Goal: Information Seeking & Learning: Learn about a topic

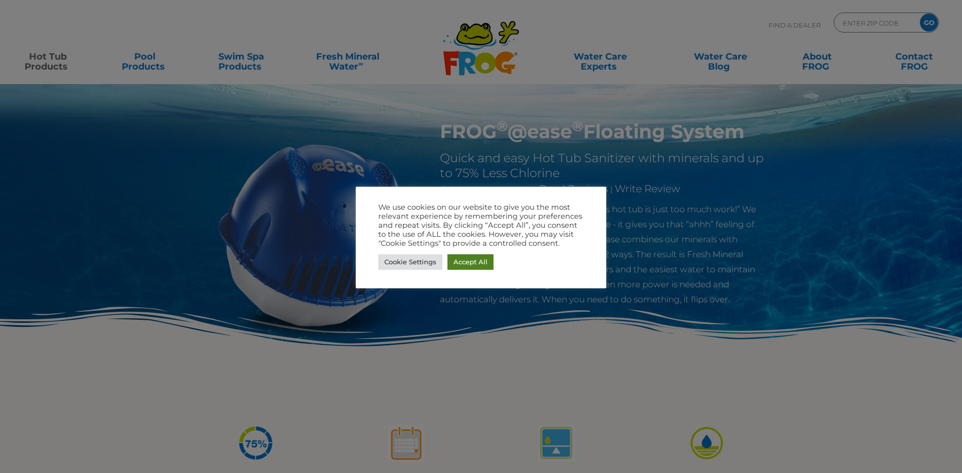
click at [459, 261] on link "Accept All" at bounding box center [470, 263] width 46 height 16
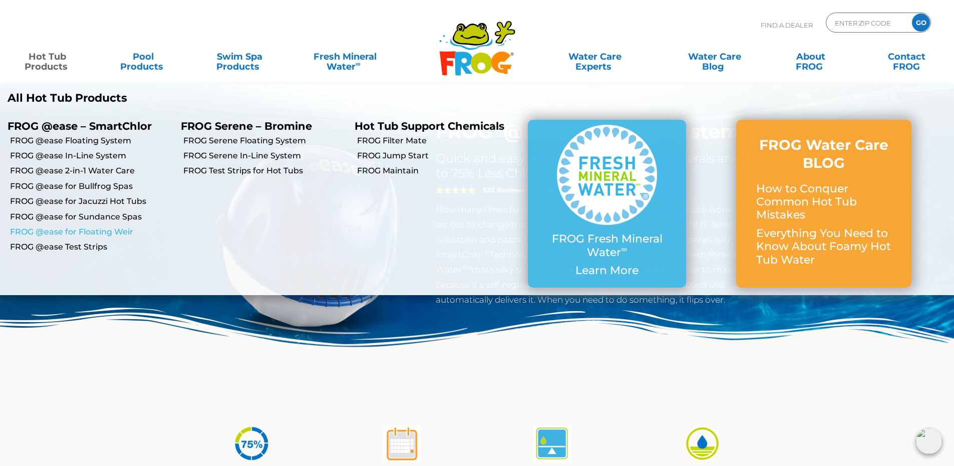
click at [81, 229] on link "FROG @ease for Floating Weir" at bounding box center [91, 231] width 163 height 11
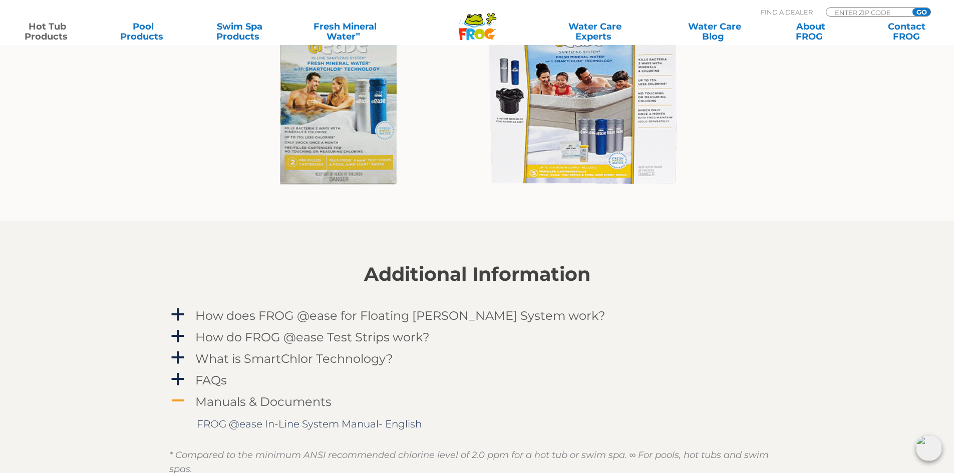
scroll to position [952, 0]
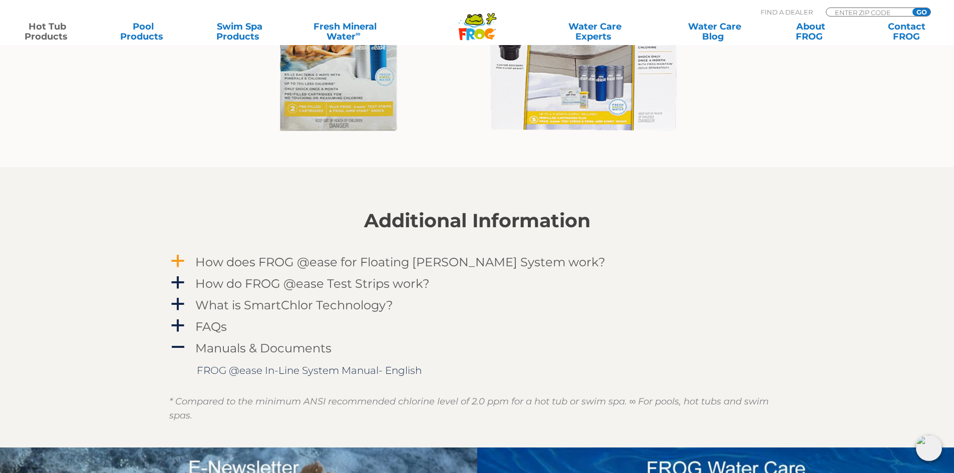
click at [265, 259] on h4 "How does FROG @ease for Floating Weir System work?" at bounding box center [400, 263] width 410 height 14
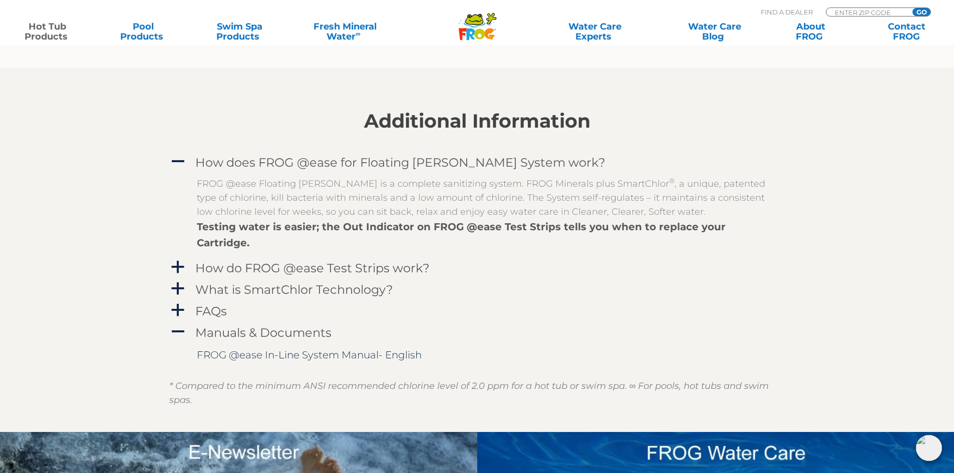
scroll to position [1052, 0]
click at [259, 261] on h4 "How do FROG @ease Test Strips work?" at bounding box center [312, 268] width 234 height 14
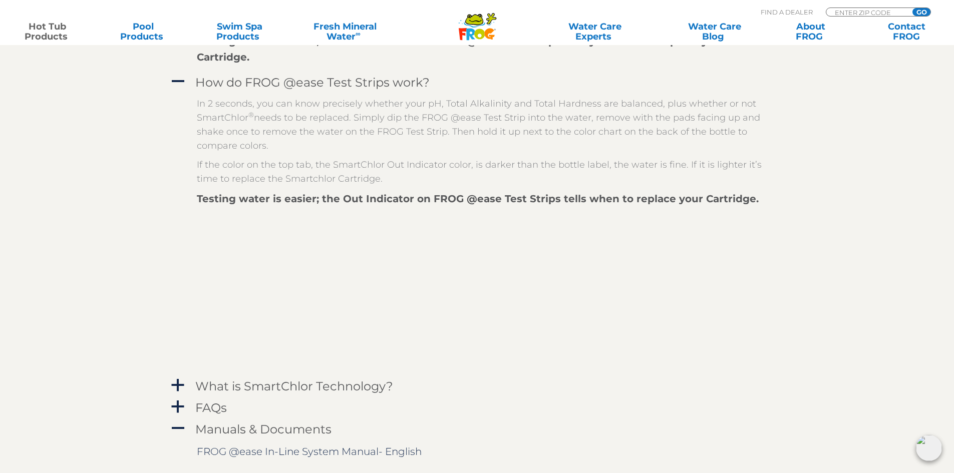
scroll to position [1353, 0]
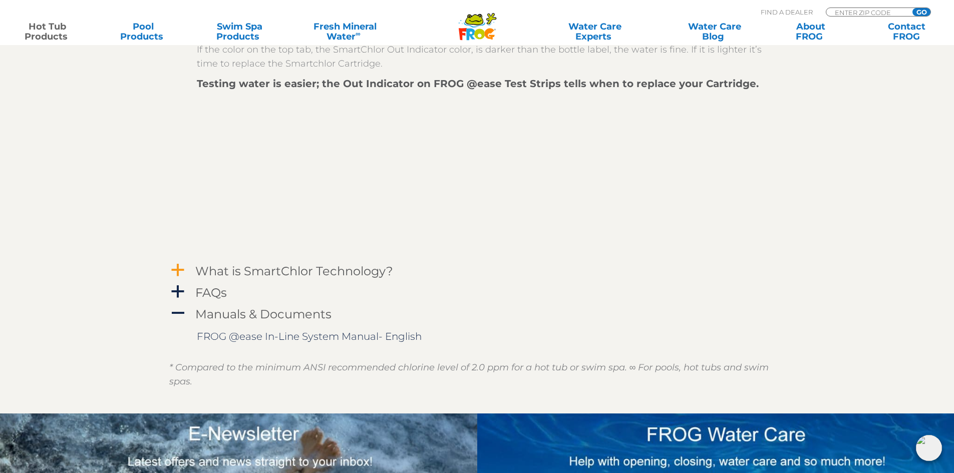
click at [256, 265] on h4 "What is SmartChlor Technology?" at bounding box center [294, 272] width 198 height 14
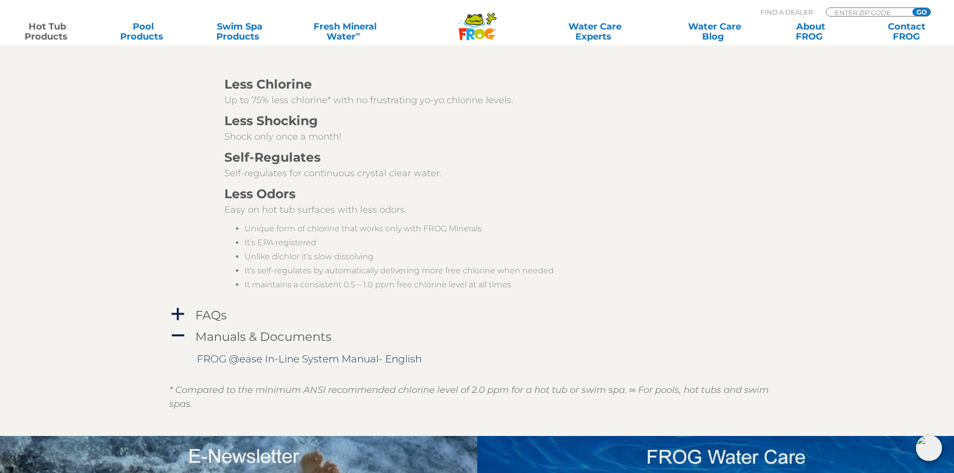
scroll to position [1754, 0]
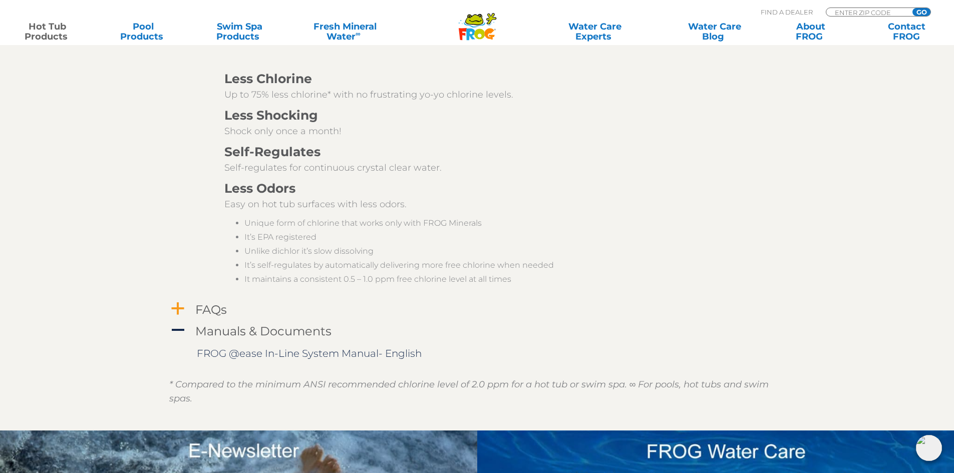
click at [222, 303] on h4 "FAQs" at bounding box center [211, 310] width 32 height 14
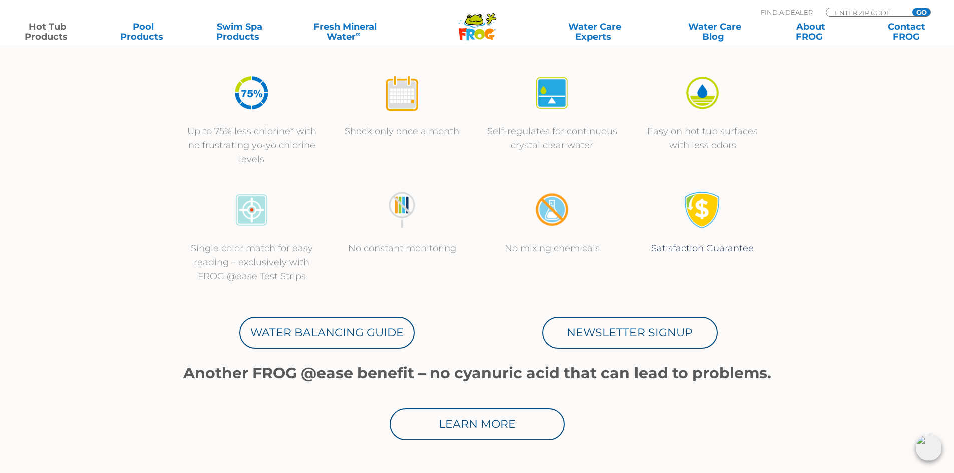
scroll to position [601, 0]
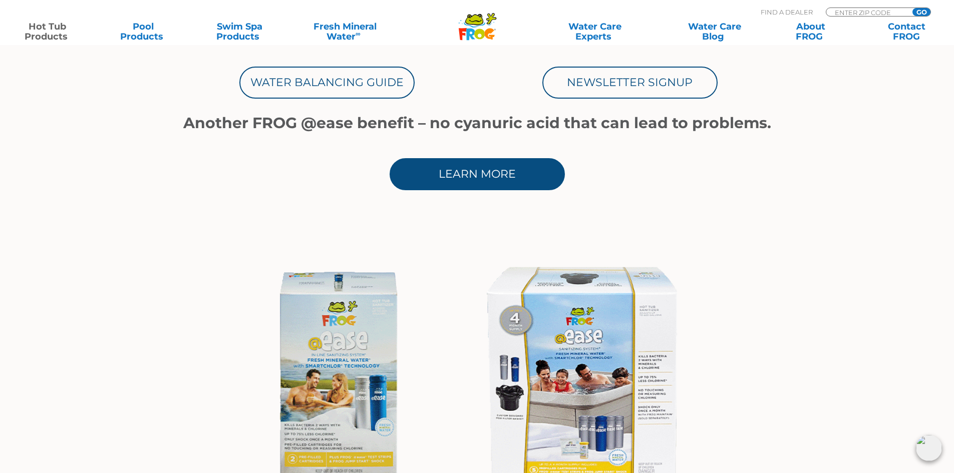
click at [446, 164] on link "Learn More" at bounding box center [477, 174] width 175 height 32
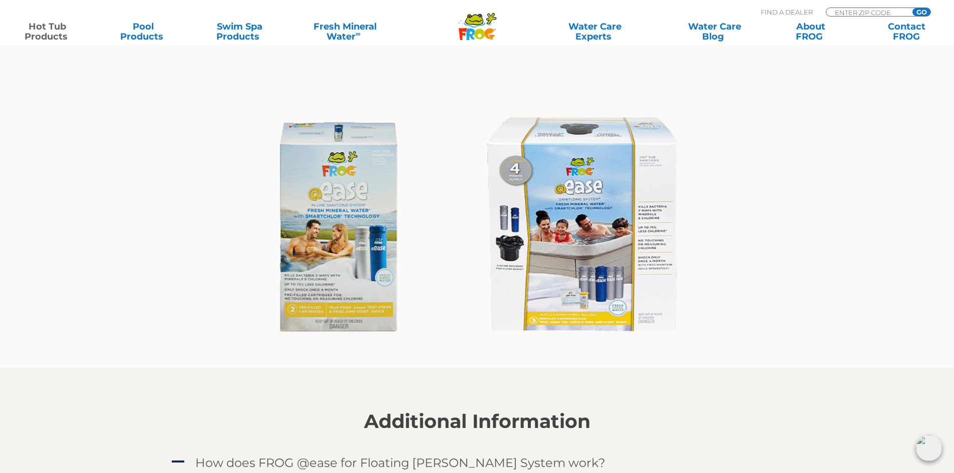
scroll to position [752, 0]
click at [562, 247] on img at bounding box center [477, 228] width 462 height 250
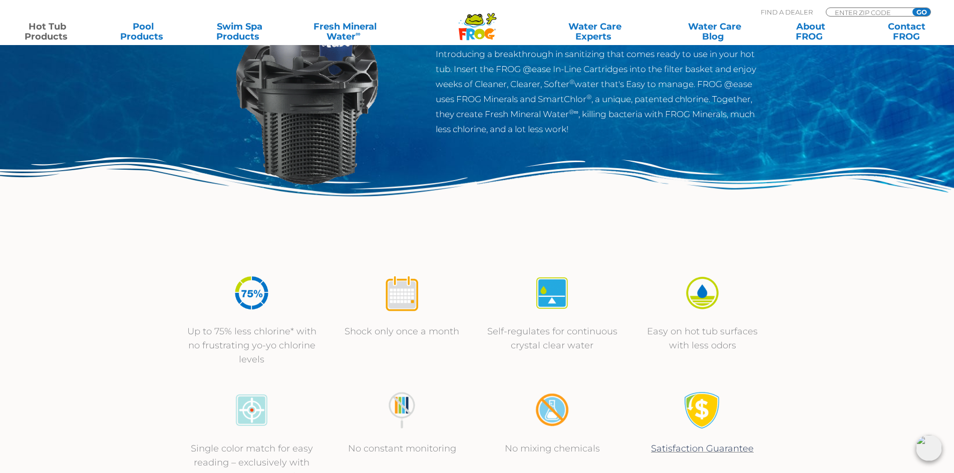
scroll to position [0, 0]
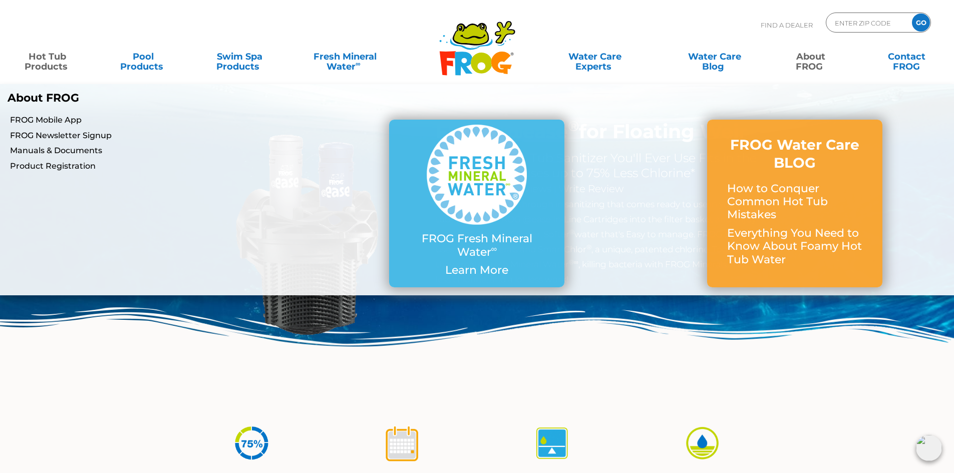
click at [806, 63] on link "About FROG" at bounding box center [811, 57] width 75 height 20
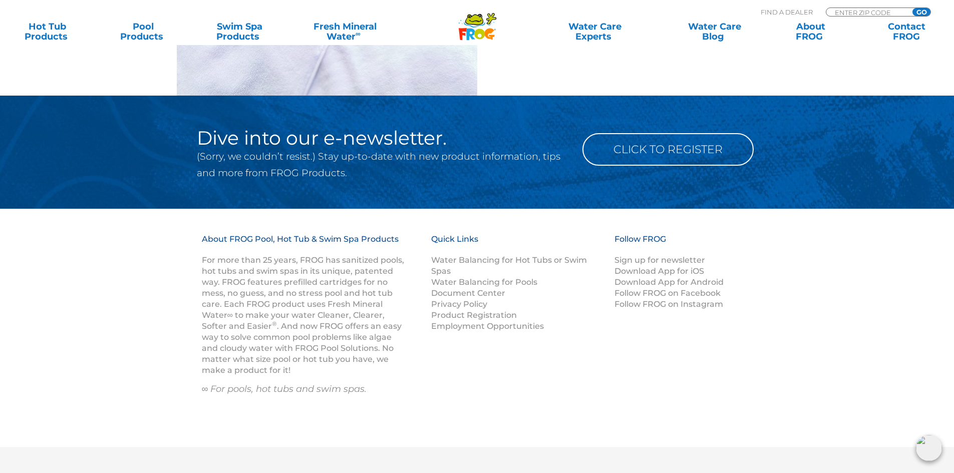
scroll to position [1603, 0]
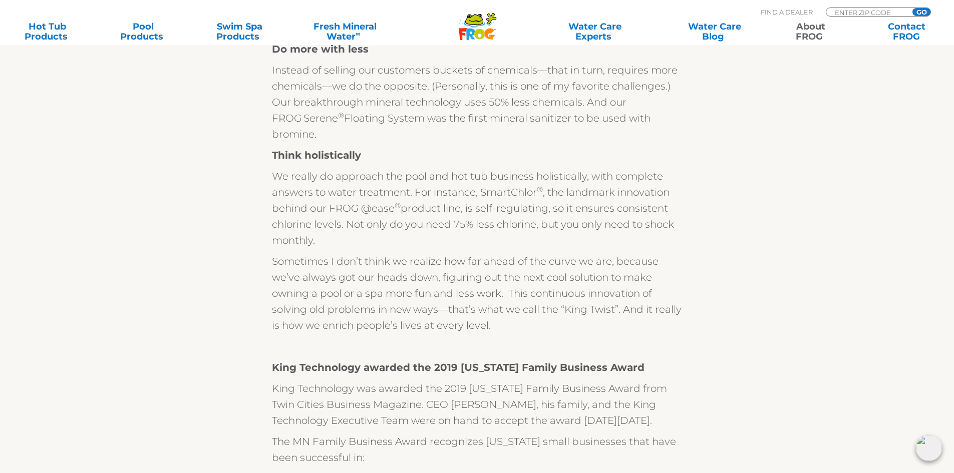
scroll to position [501, 0]
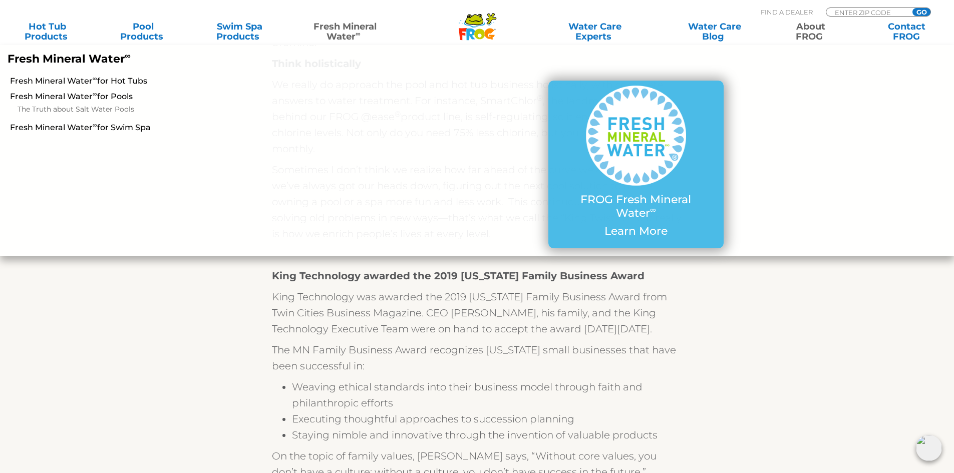
click at [332, 27] on link "Fresh Mineral Water ∞" at bounding box center [345, 32] width 94 height 20
click at [105, 80] on link "Fresh Mineral Water ∞ for Hot Tubs" at bounding box center [164, 81] width 308 height 11
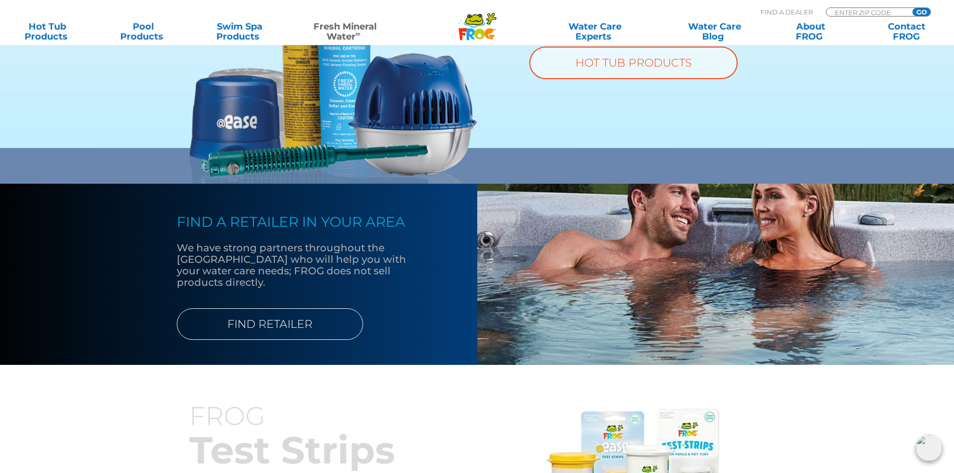
scroll to position [701, 0]
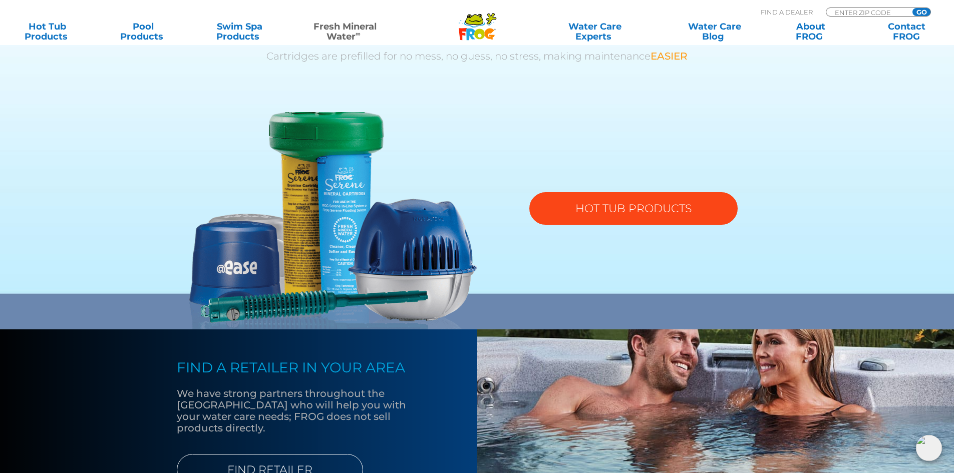
click at [602, 218] on link "HOT TUB PRODUCTS" at bounding box center [634, 208] width 208 height 33
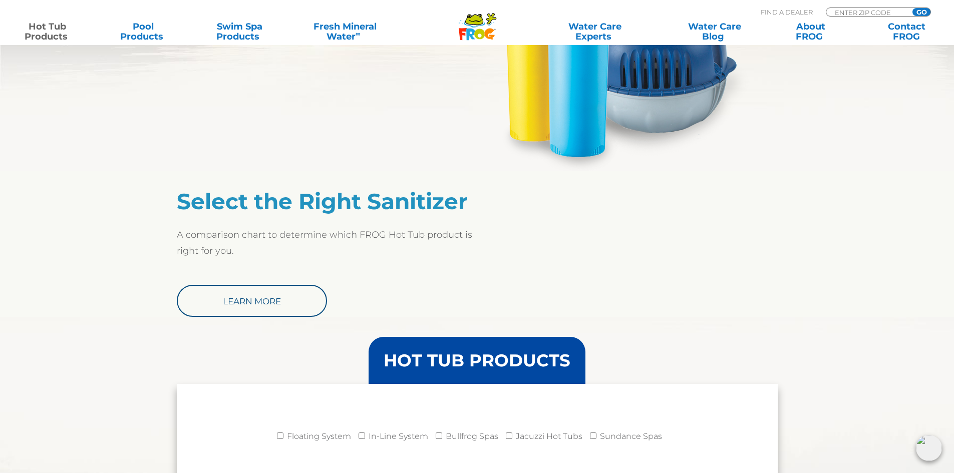
scroll to position [752, 0]
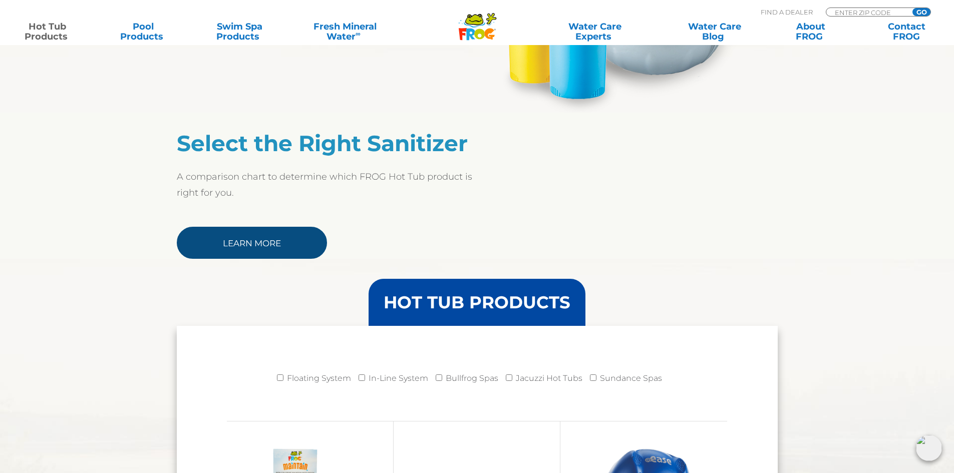
click at [225, 235] on link "Learn More" at bounding box center [252, 243] width 150 height 32
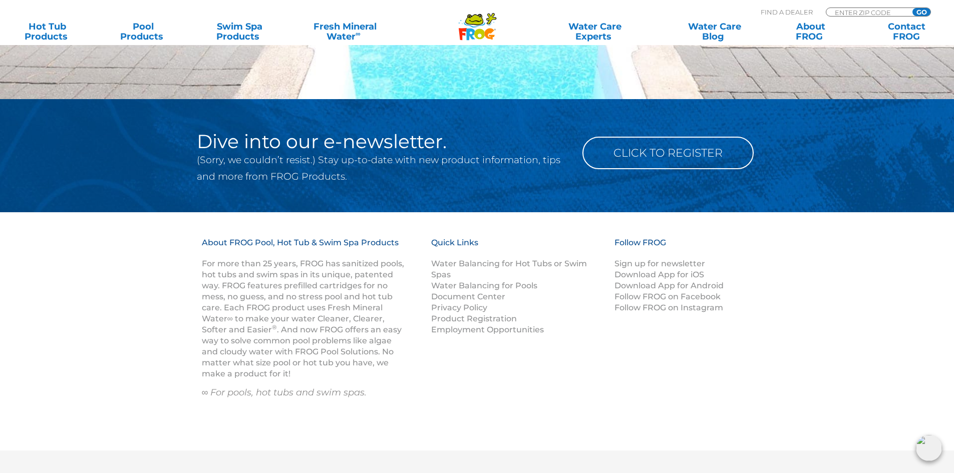
scroll to position [1102, 0]
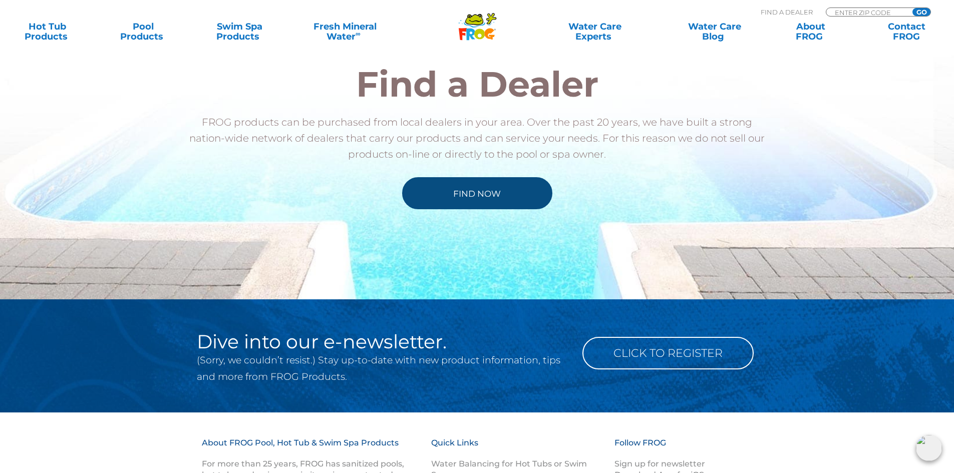
click at [456, 198] on link "Find Now" at bounding box center [477, 193] width 150 height 32
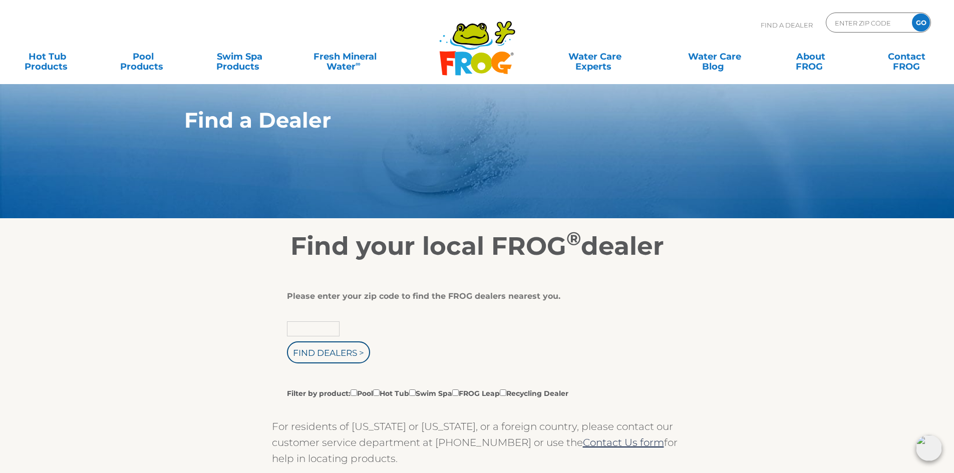
click at [305, 332] on input "text" at bounding box center [313, 329] width 53 height 15
type input "42748"
click at [329, 357] on input "Find Dealers >" at bounding box center [328, 353] width 83 height 22
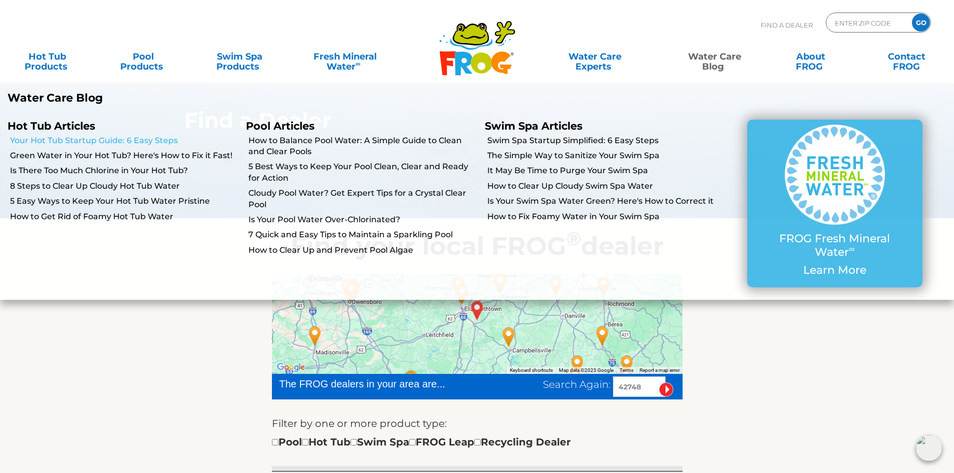
drag, startPoint x: 82, startPoint y: 142, endPoint x: 146, endPoint y: 169, distance: 69.8
click at [82, 142] on link "Your Hot Tub Startup Guide: 6 Easy Steps" at bounding box center [124, 140] width 228 height 11
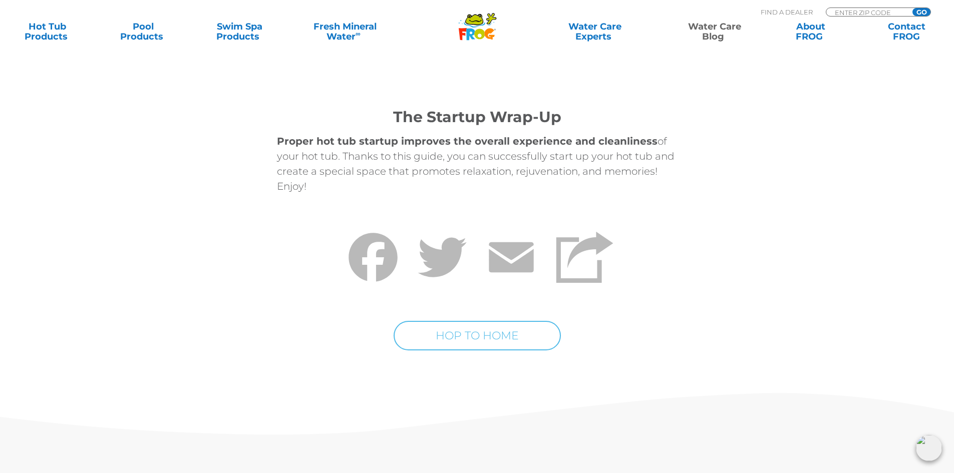
scroll to position [3858, 0]
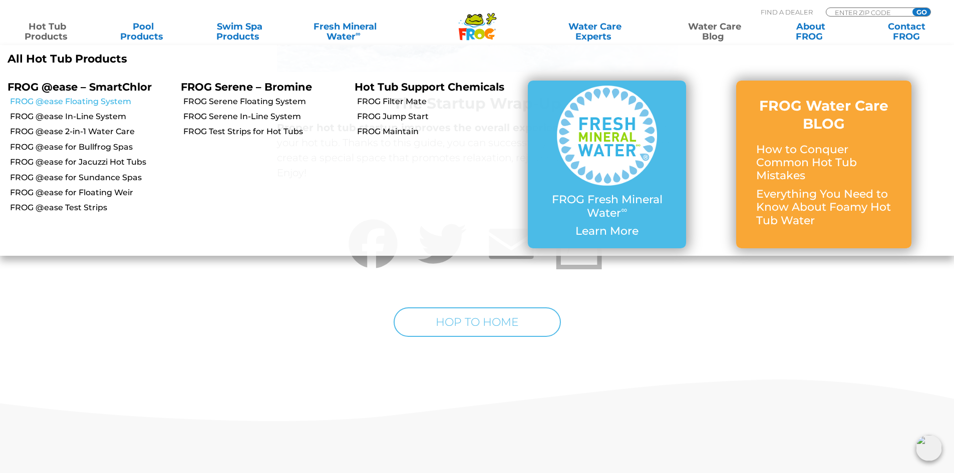
click at [88, 101] on link "FROG @ease Floating System" at bounding box center [91, 101] width 163 height 11
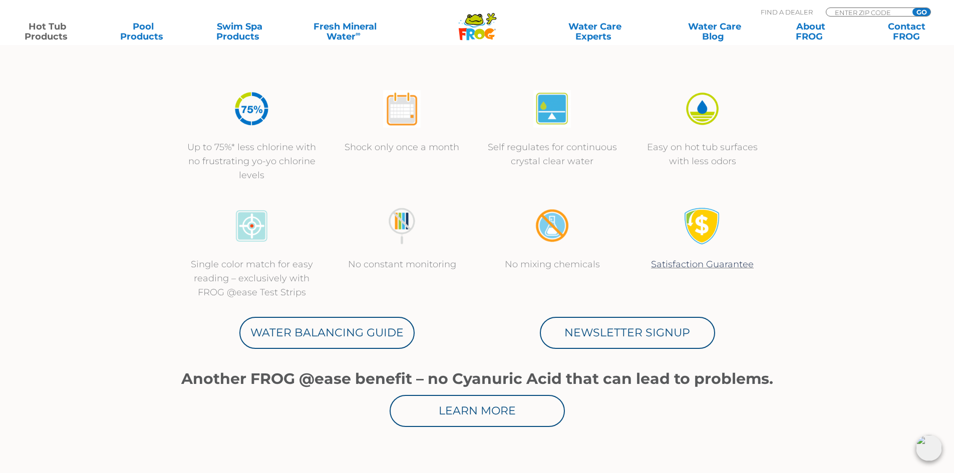
scroll to position [351, 0]
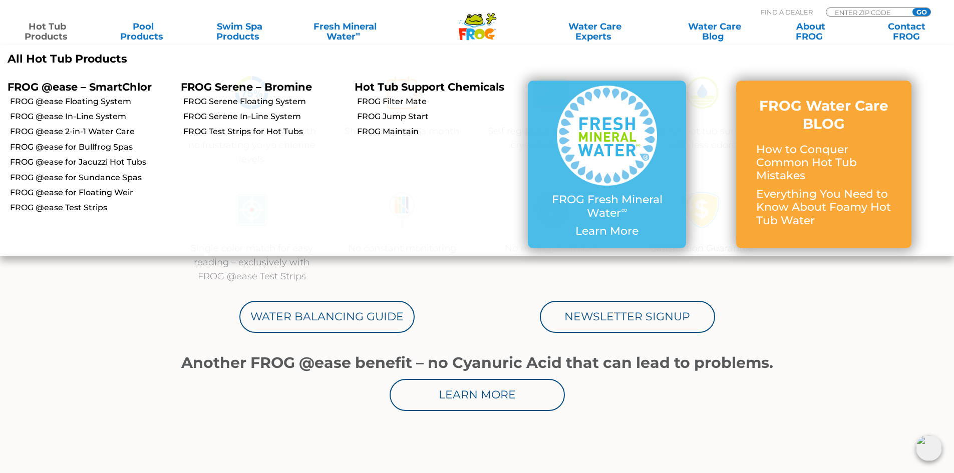
click at [49, 28] on link "Hot Tub Products" at bounding box center [47, 32] width 75 height 20
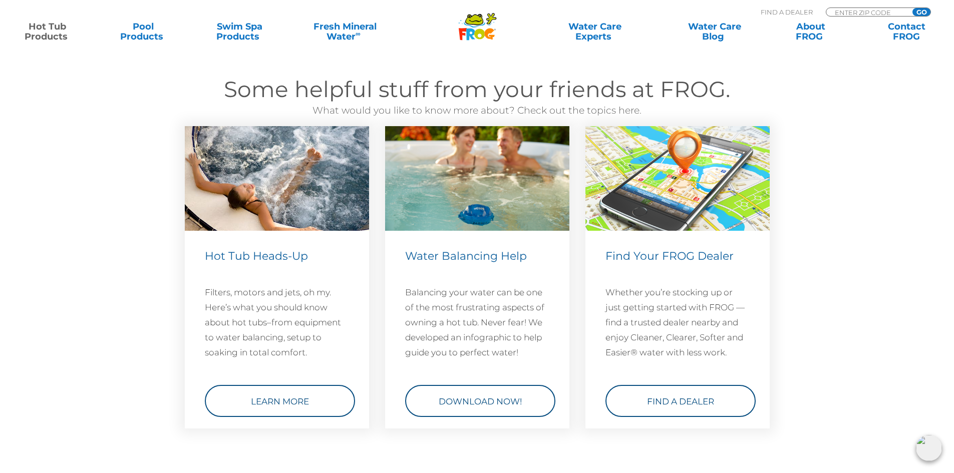
scroll to position [2906, 0]
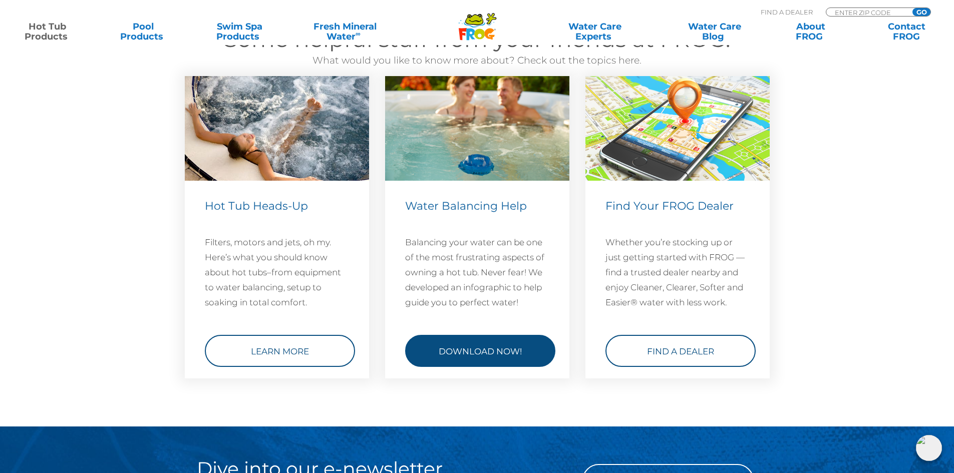
click at [487, 352] on link "Download Now!" at bounding box center [480, 351] width 150 height 32
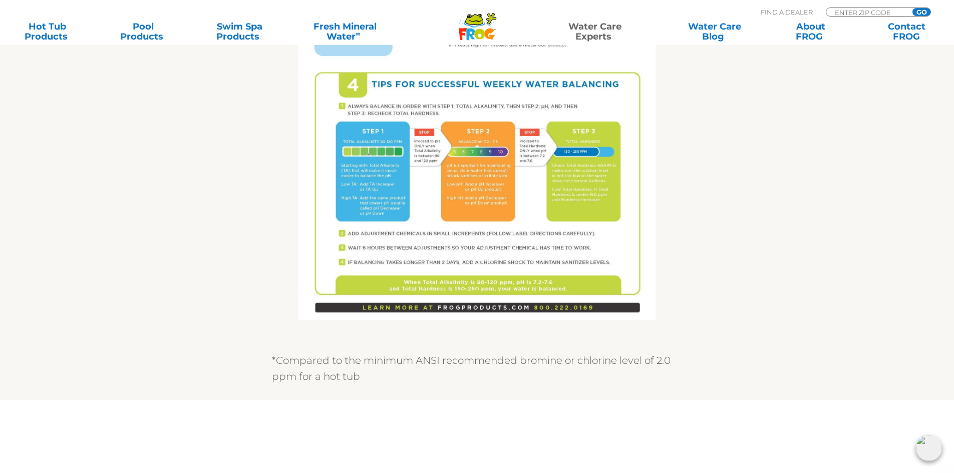
scroll to position [701, 0]
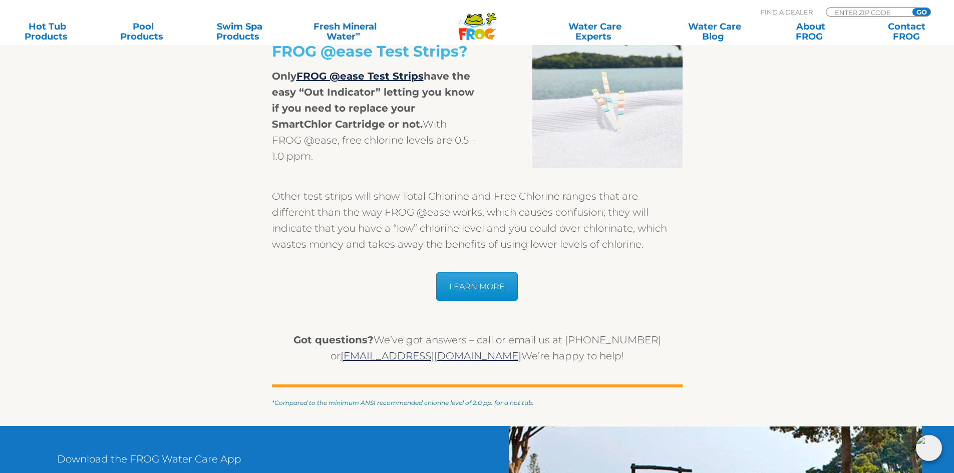
scroll to position [2004, 0]
